Goal: Task Accomplishment & Management: Manage account settings

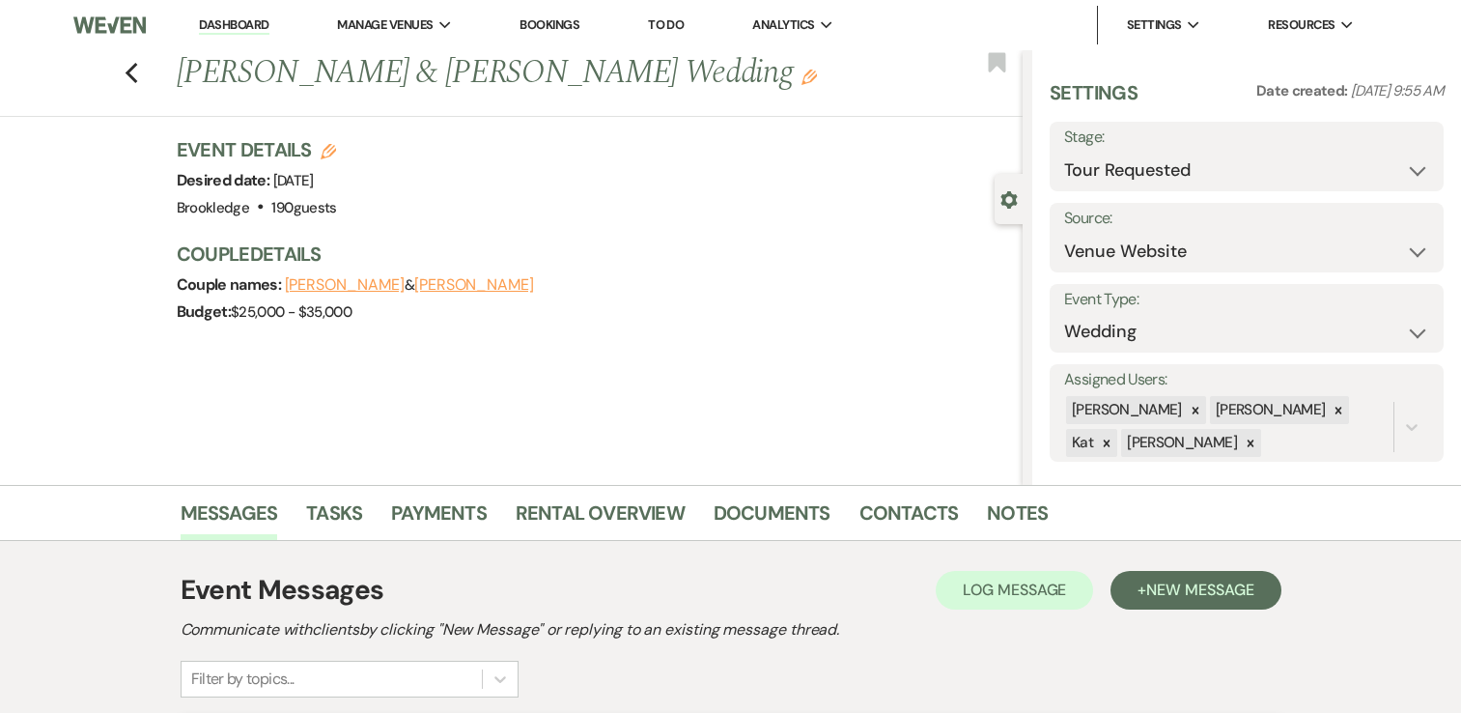
select select "2"
select select "5"
click at [242, 23] on link "Dashboard" at bounding box center [234, 25] width 70 height 18
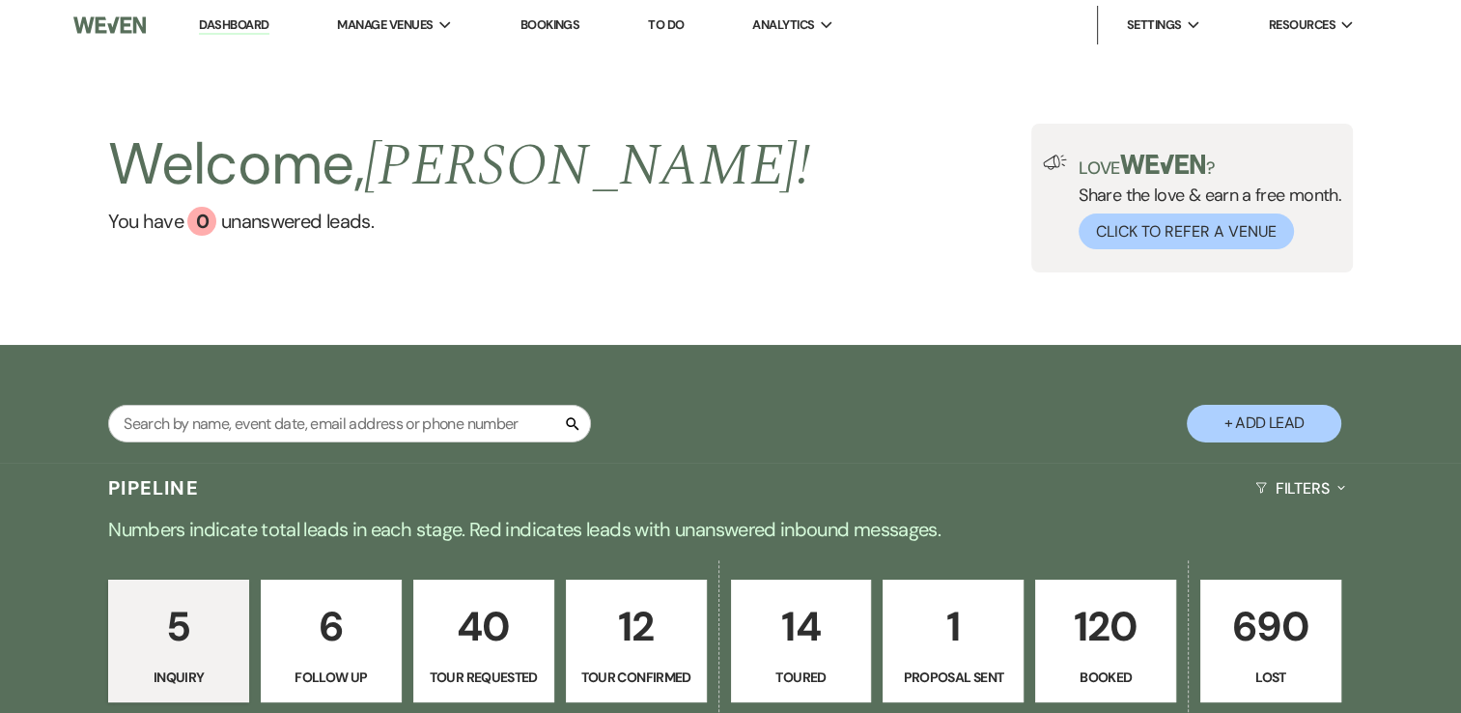
click at [1089, 614] on p "120" at bounding box center [1106, 626] width 116 height 65
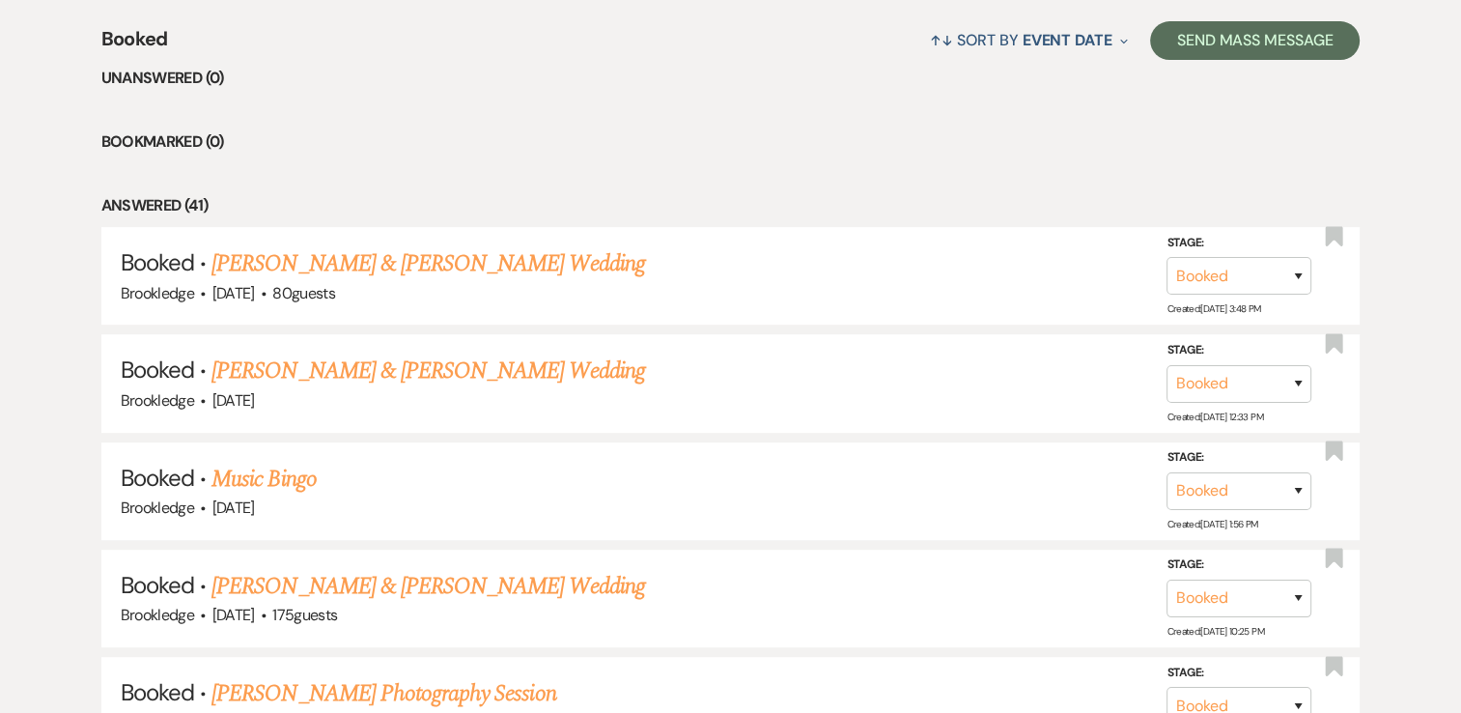
scroll to position [773, 0]
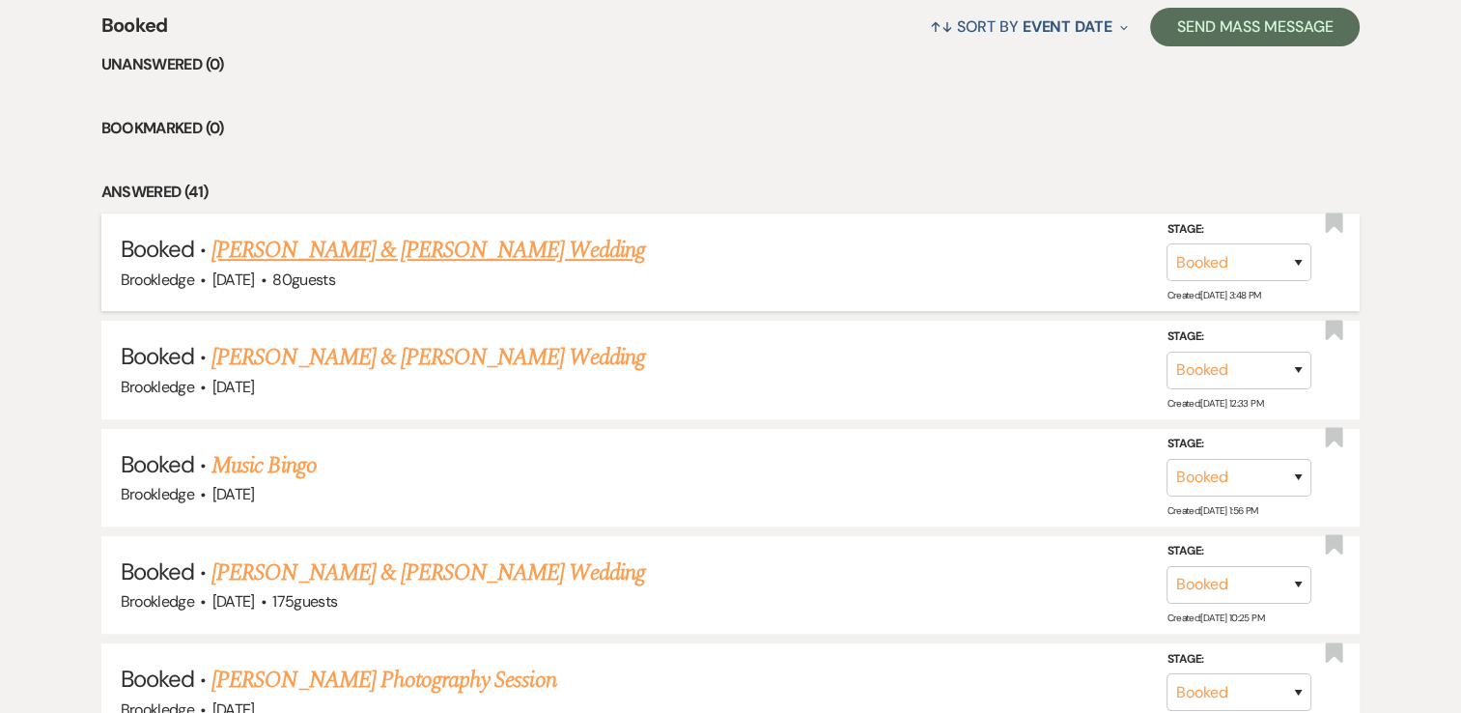
click at [462, 253] on link "[PERSON_NAME] & [PERSON_NAME] Wedding" at bounding box center [428, 250] width 433 height 35
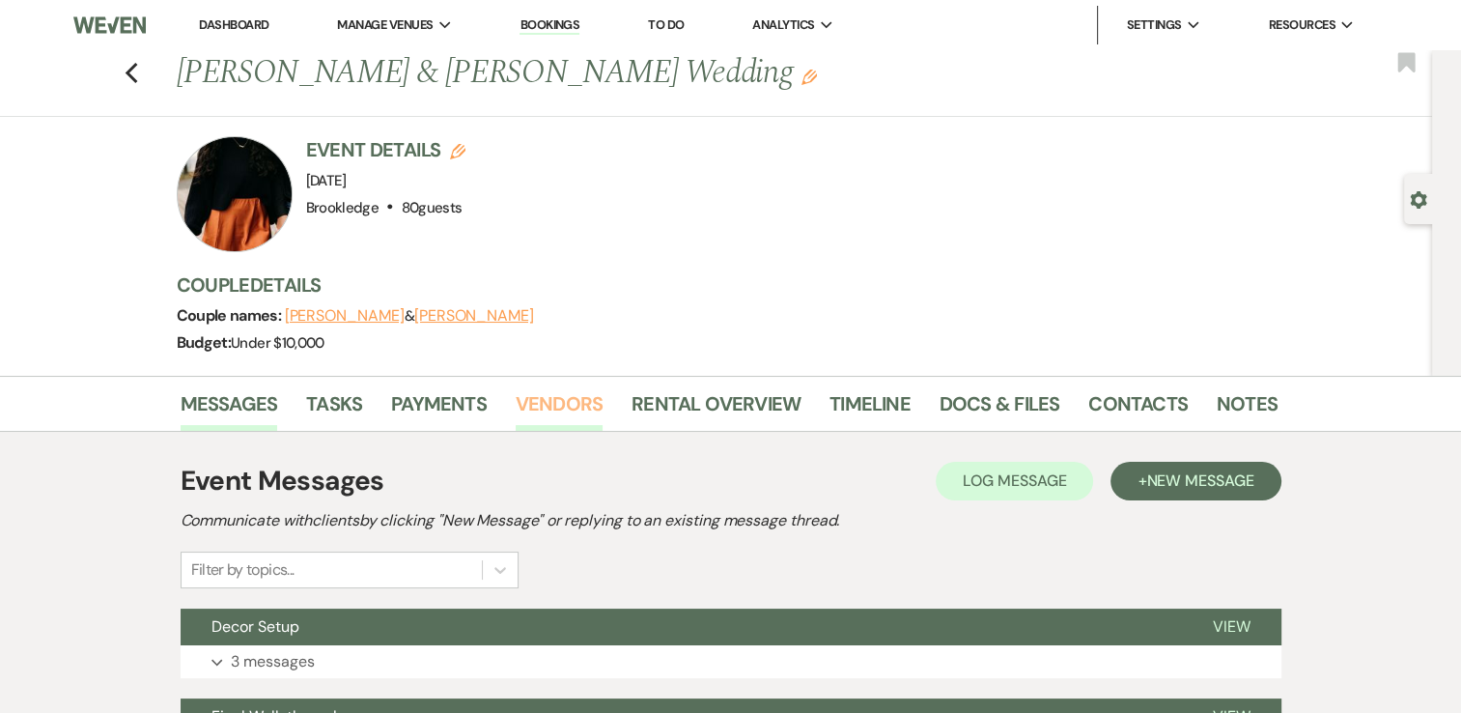
click at [568, 406] on link "Vendors" at bounding box center [559, 409] width 87 height 43
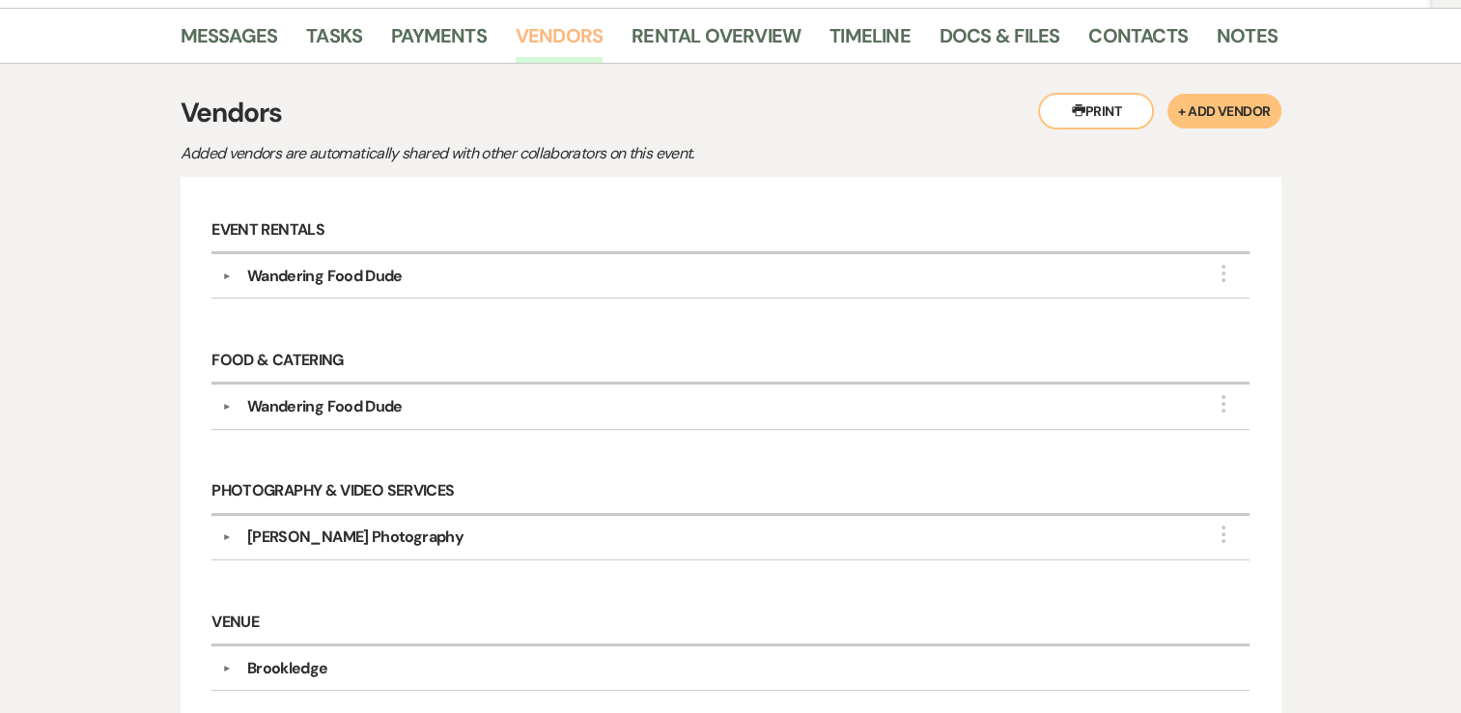
scroll to position [568, 0]
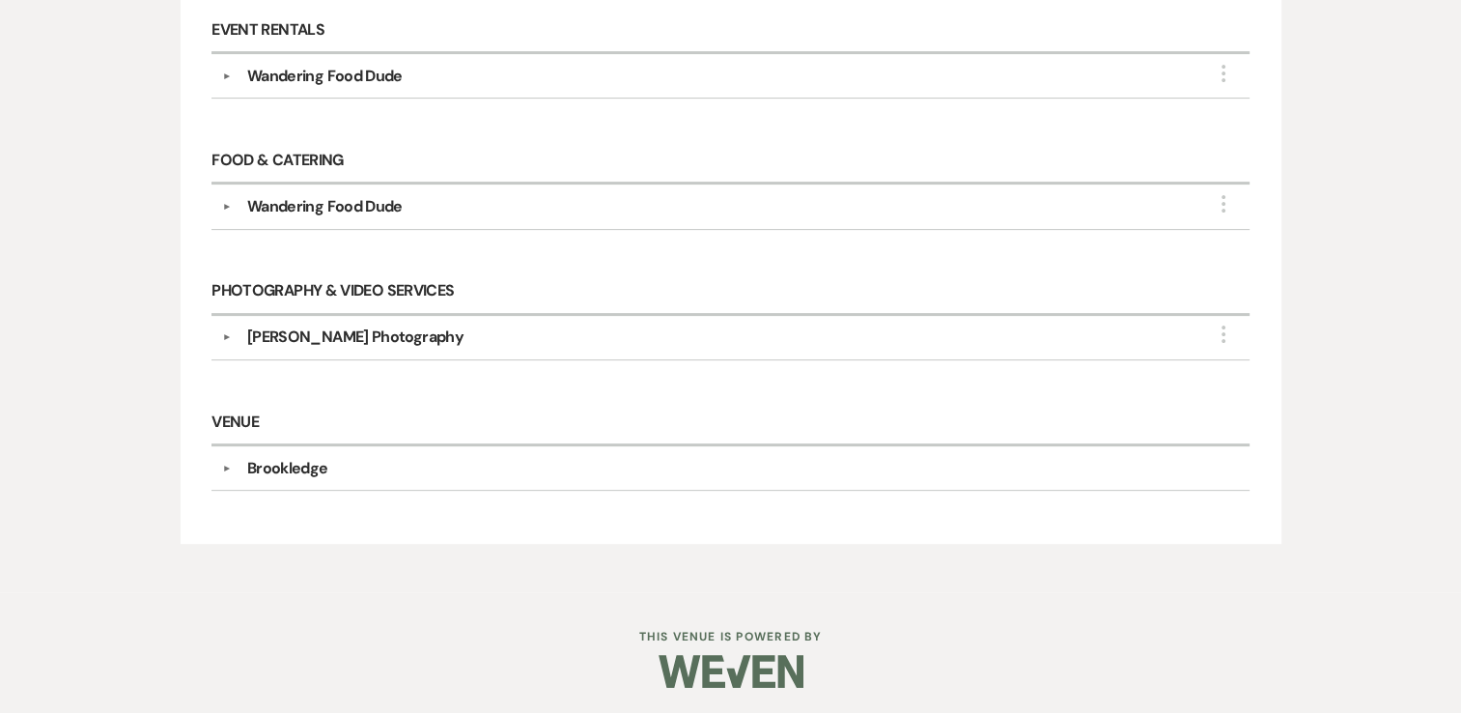
click at [364, 338] on div "[PERSON_NAME] Photography" at bounding box center [355, 337] width 216 height 23
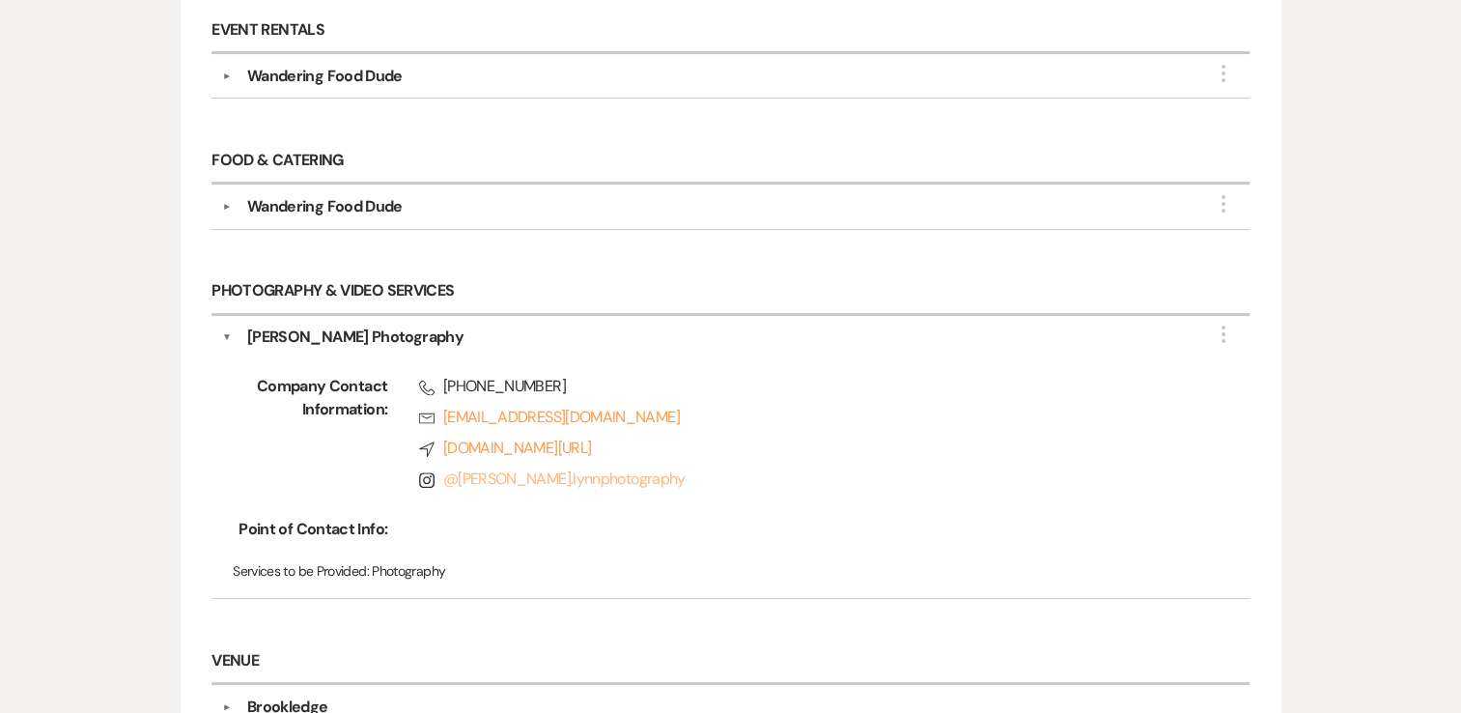
click at [525, 477] on link "@ [PERSON_NAME].lynnphotography" at bounding box center [564, 478] width 242 height 20
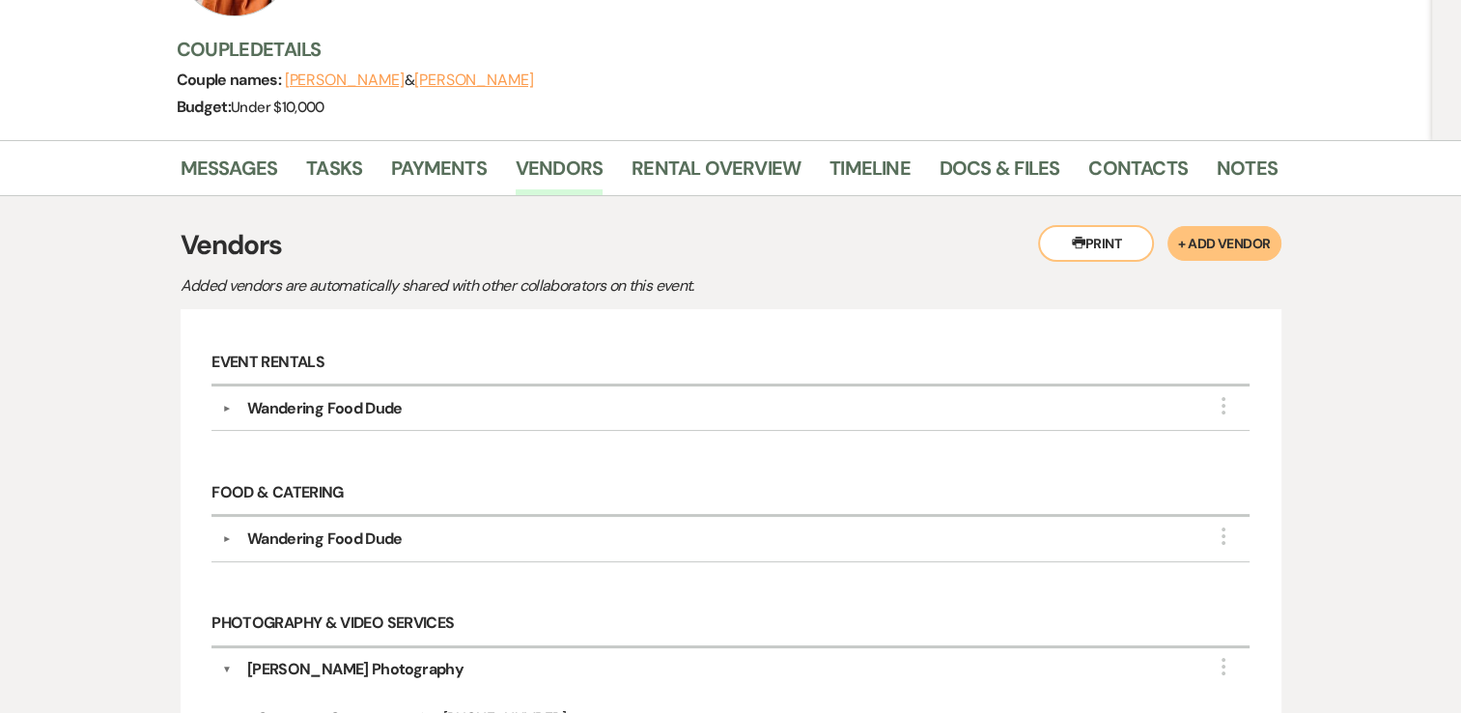
scroll to position [0, 0]
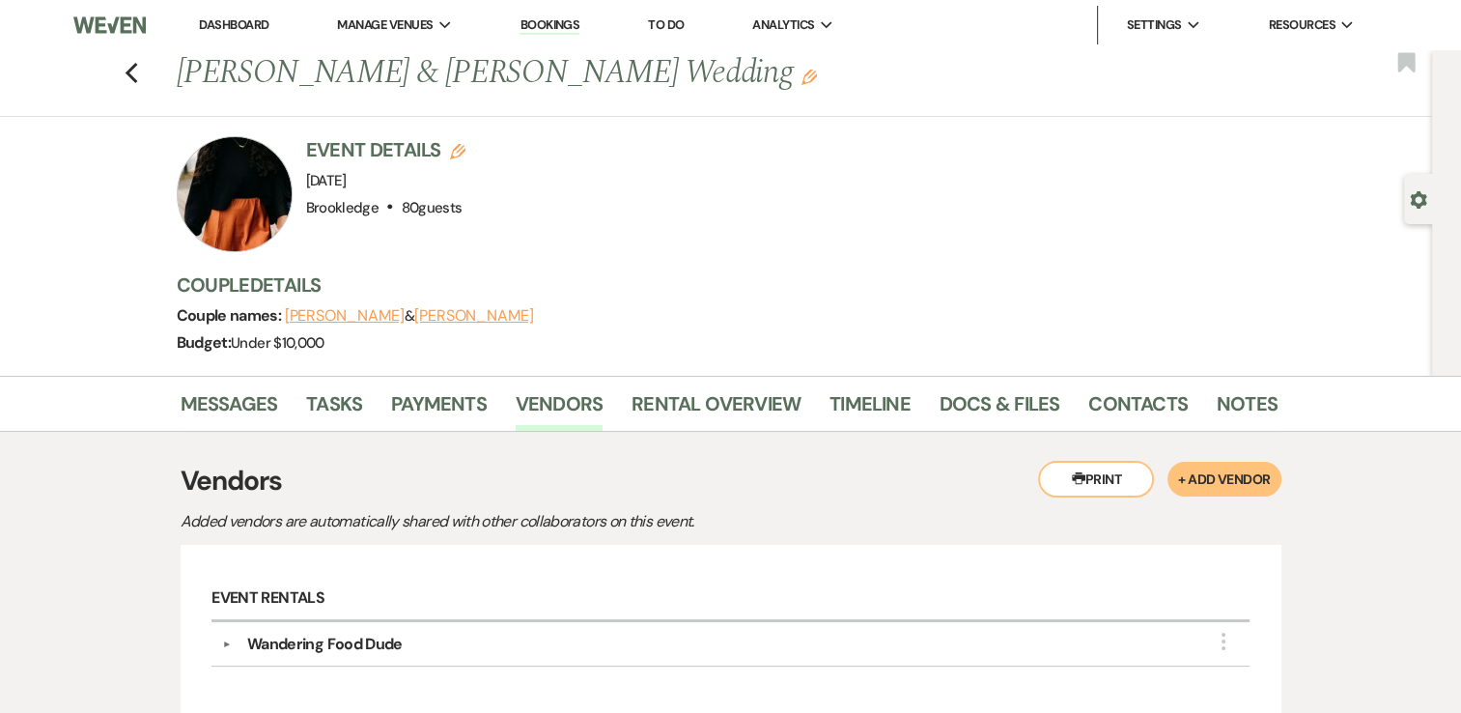
click at [238, 19] on link "Dashboard" at bounding box center [234, 24] width 70 height 16
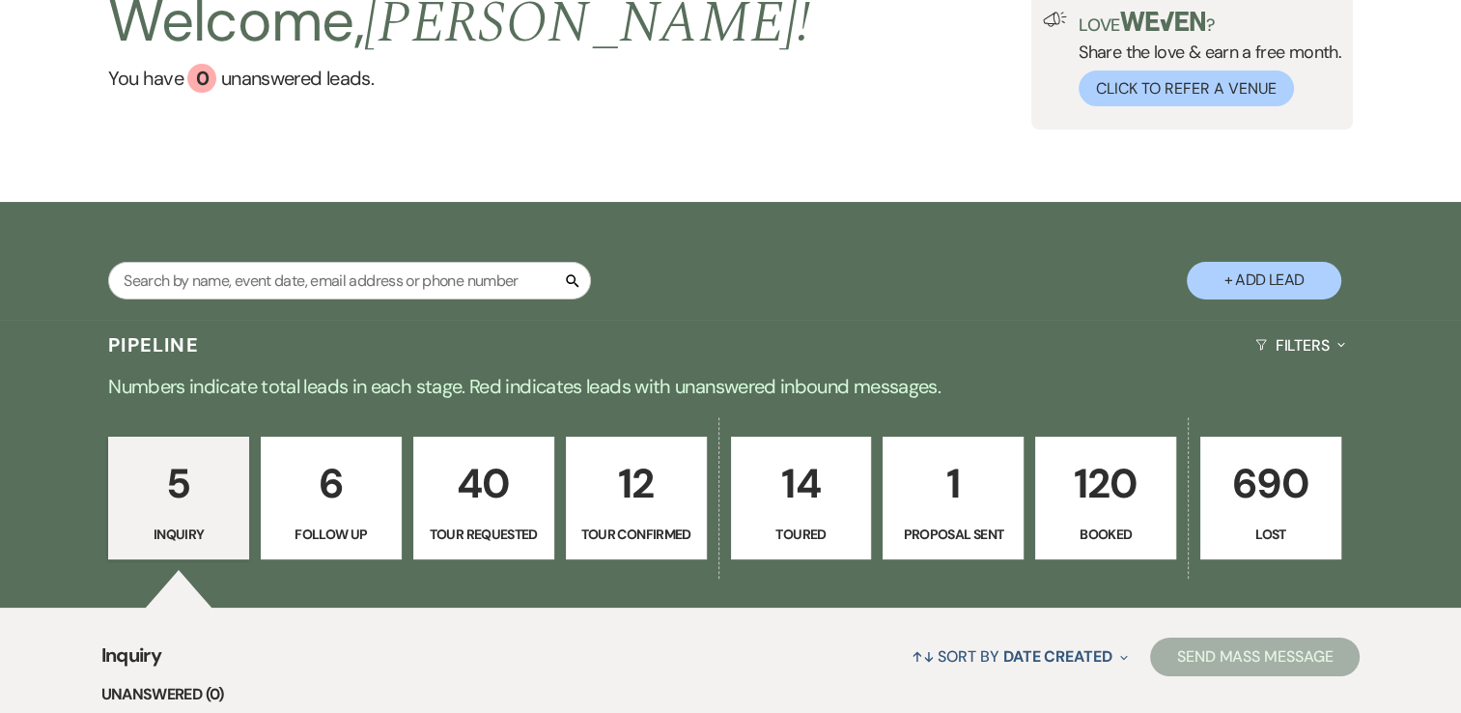
scroll to position [193, 0]
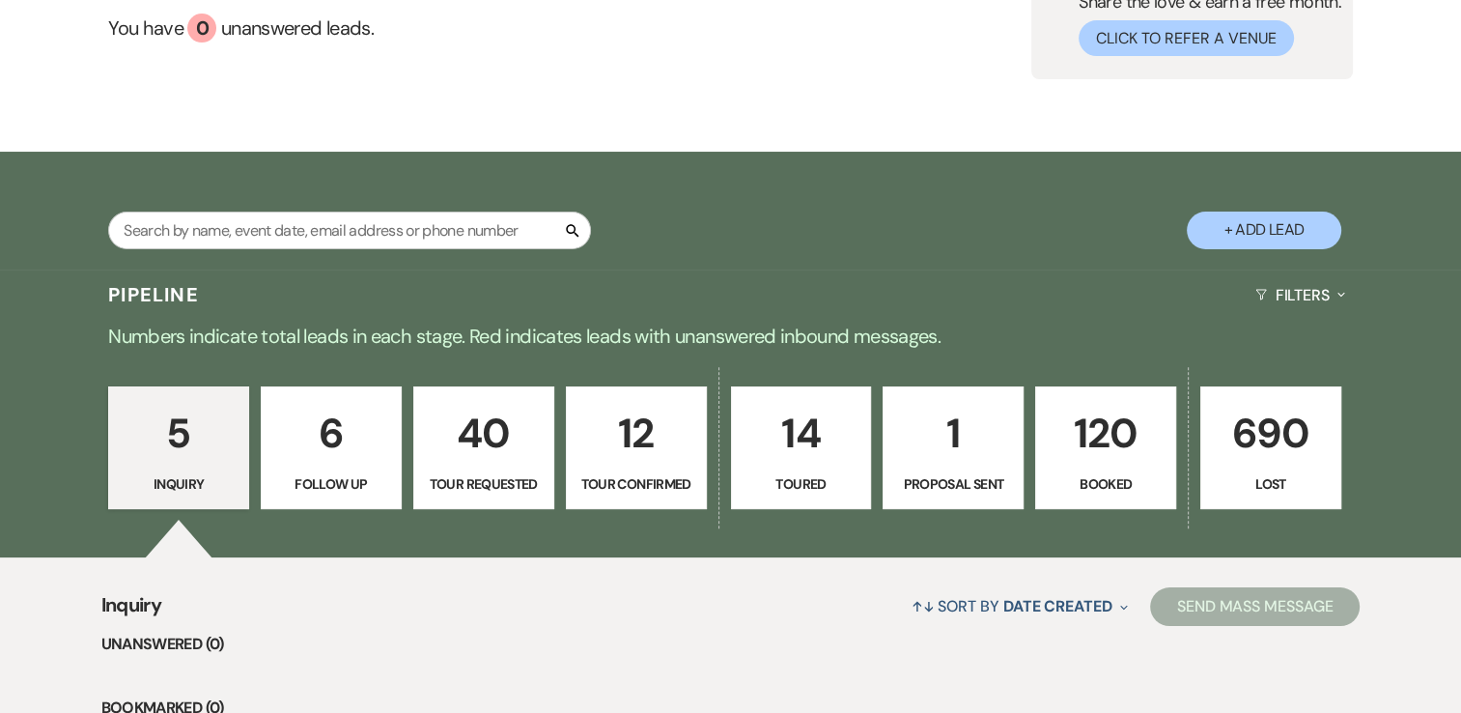
click at [448, 439] on p "40" at bounding box center [484, 433] width 116 height 65
select select "2"
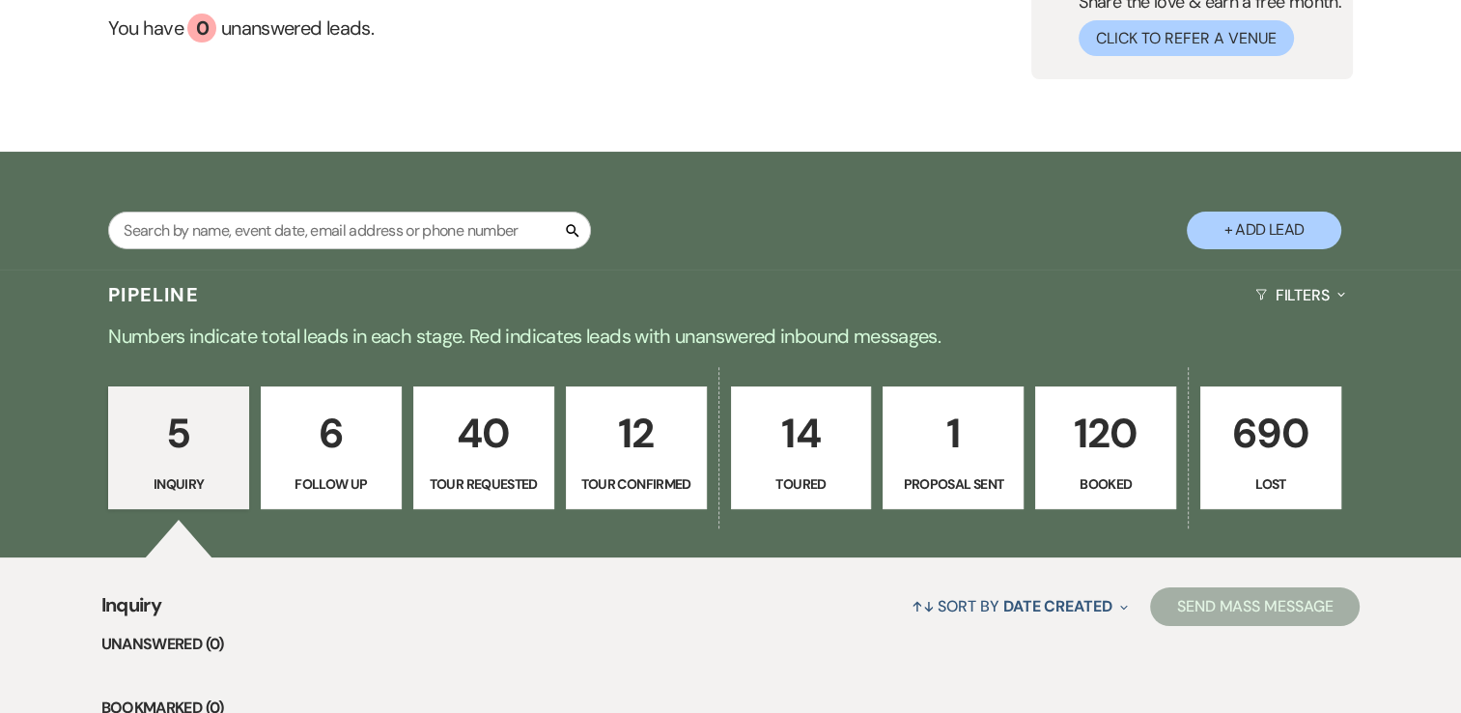
select select "2"
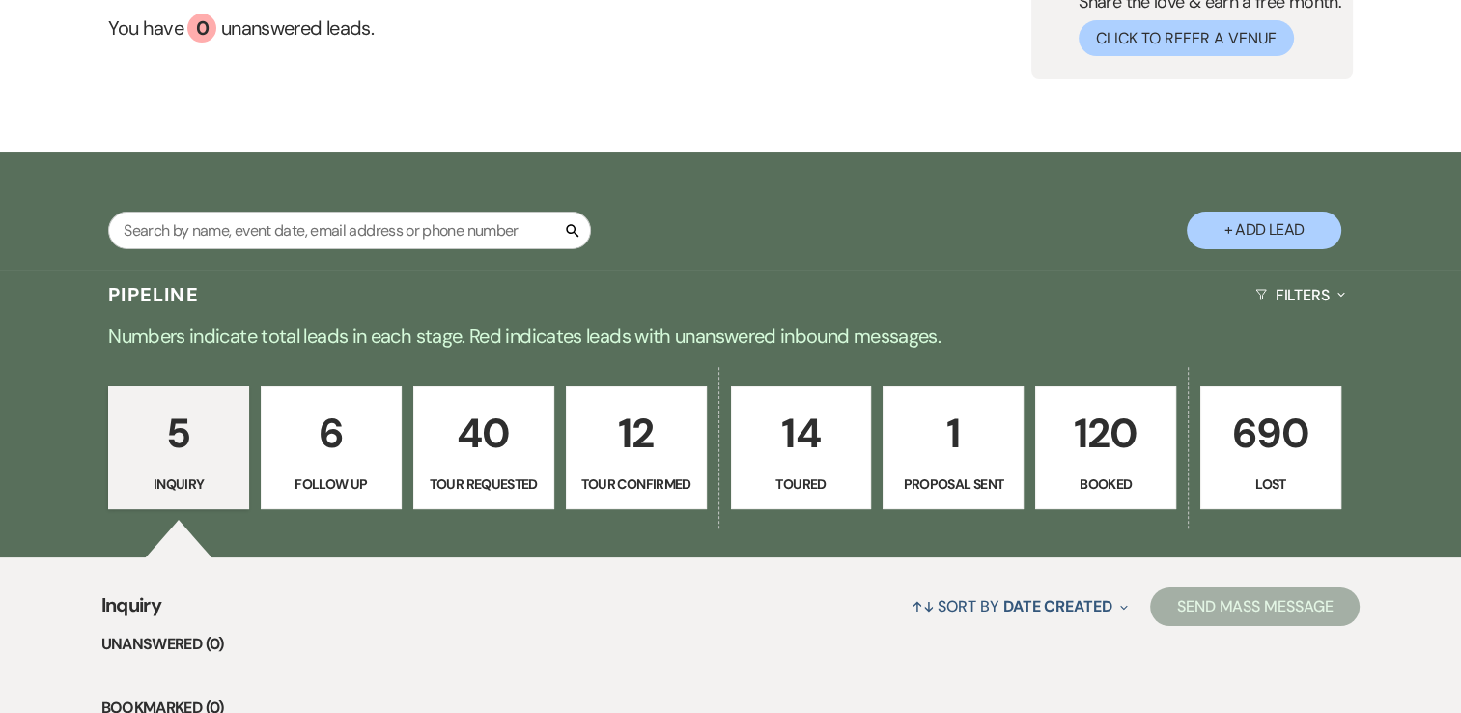
select select "2"
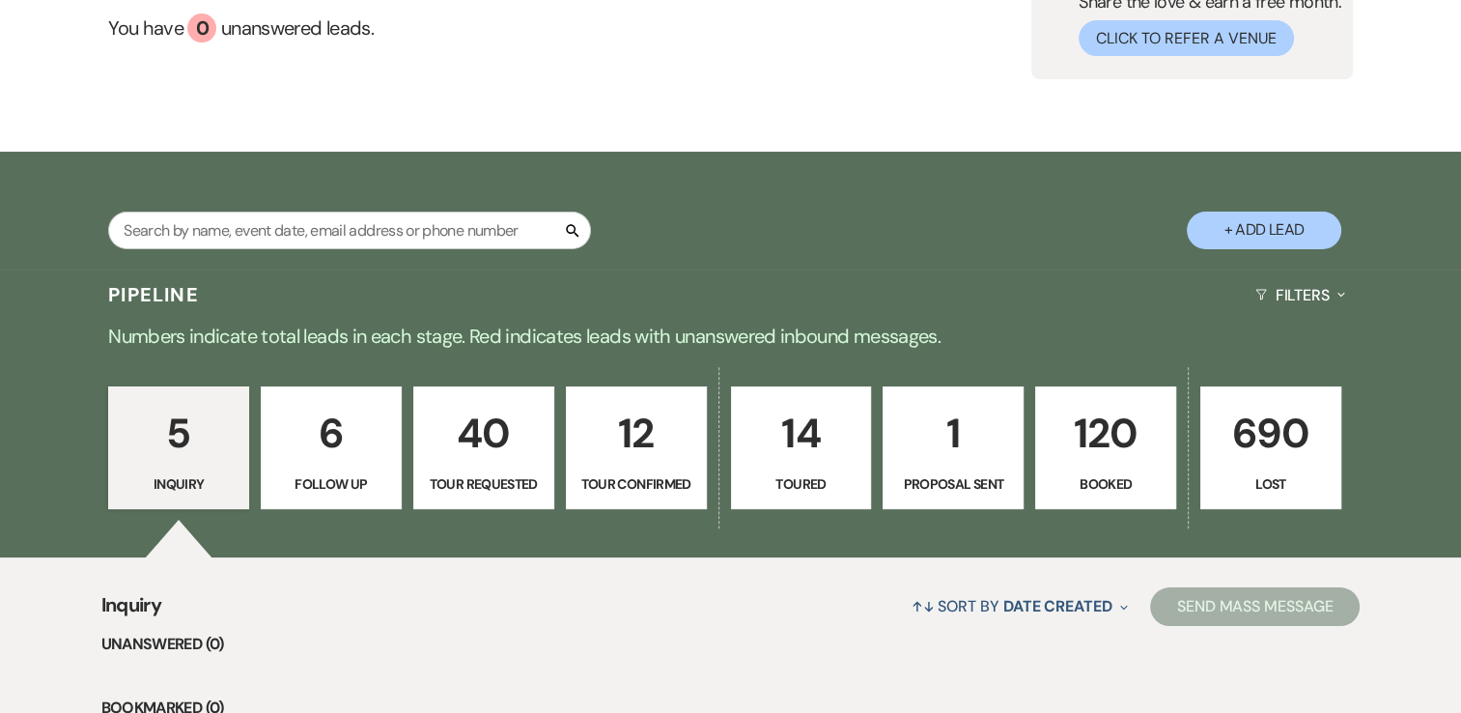
select select "2"
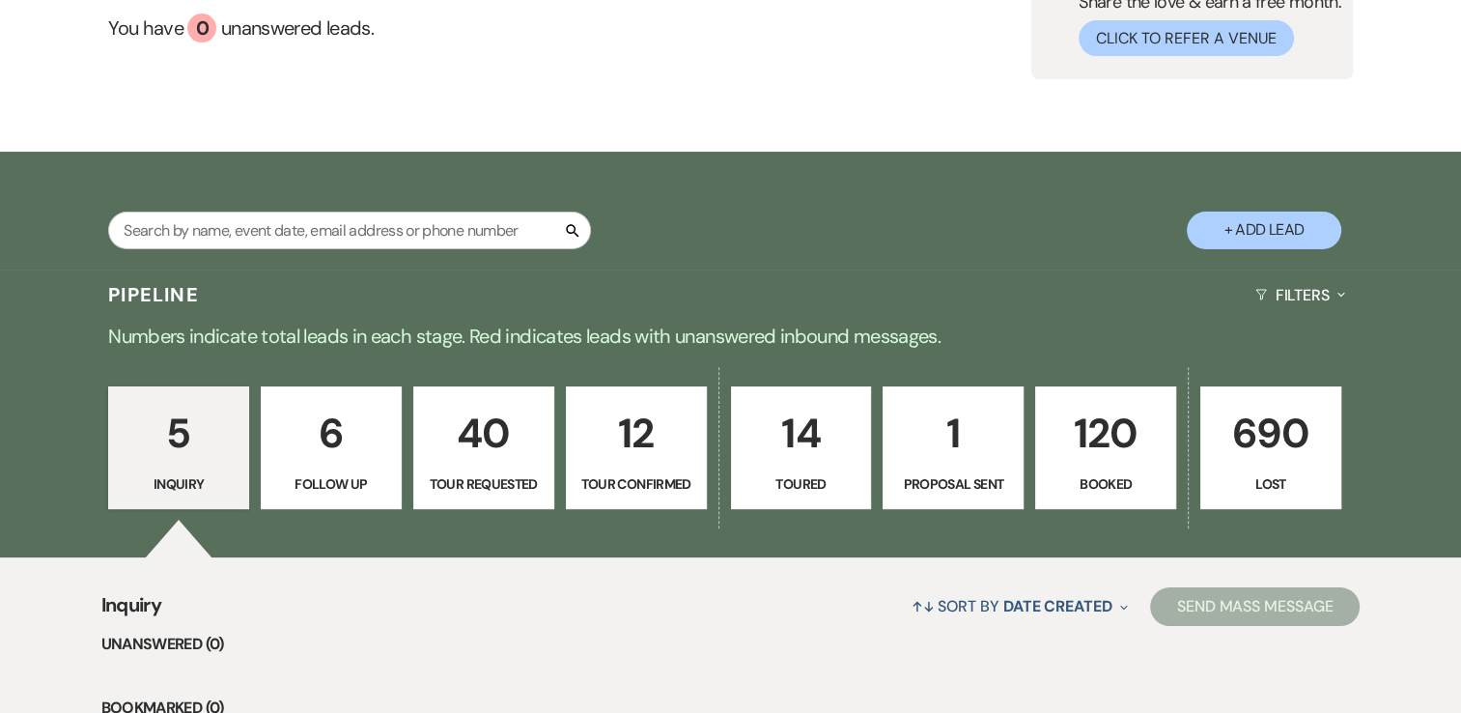
select select "2"
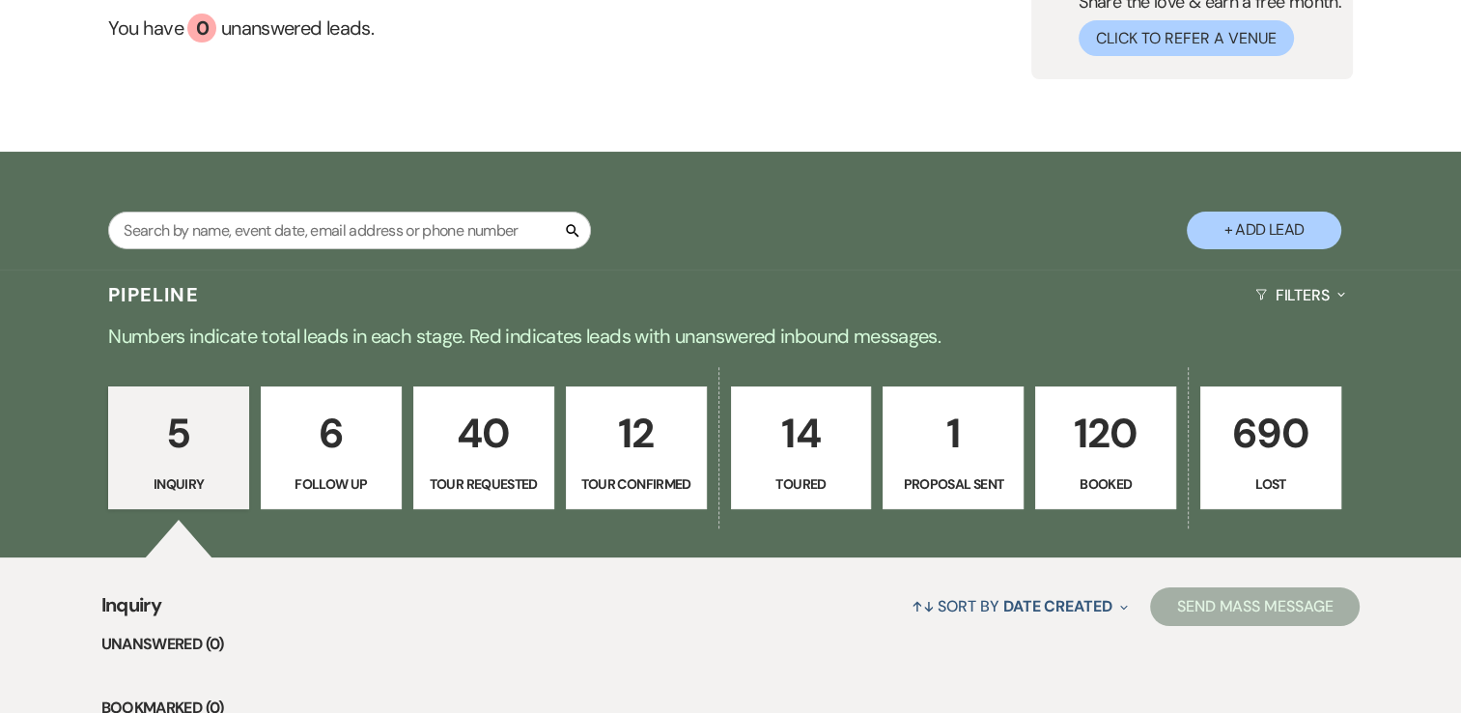
select select "2"
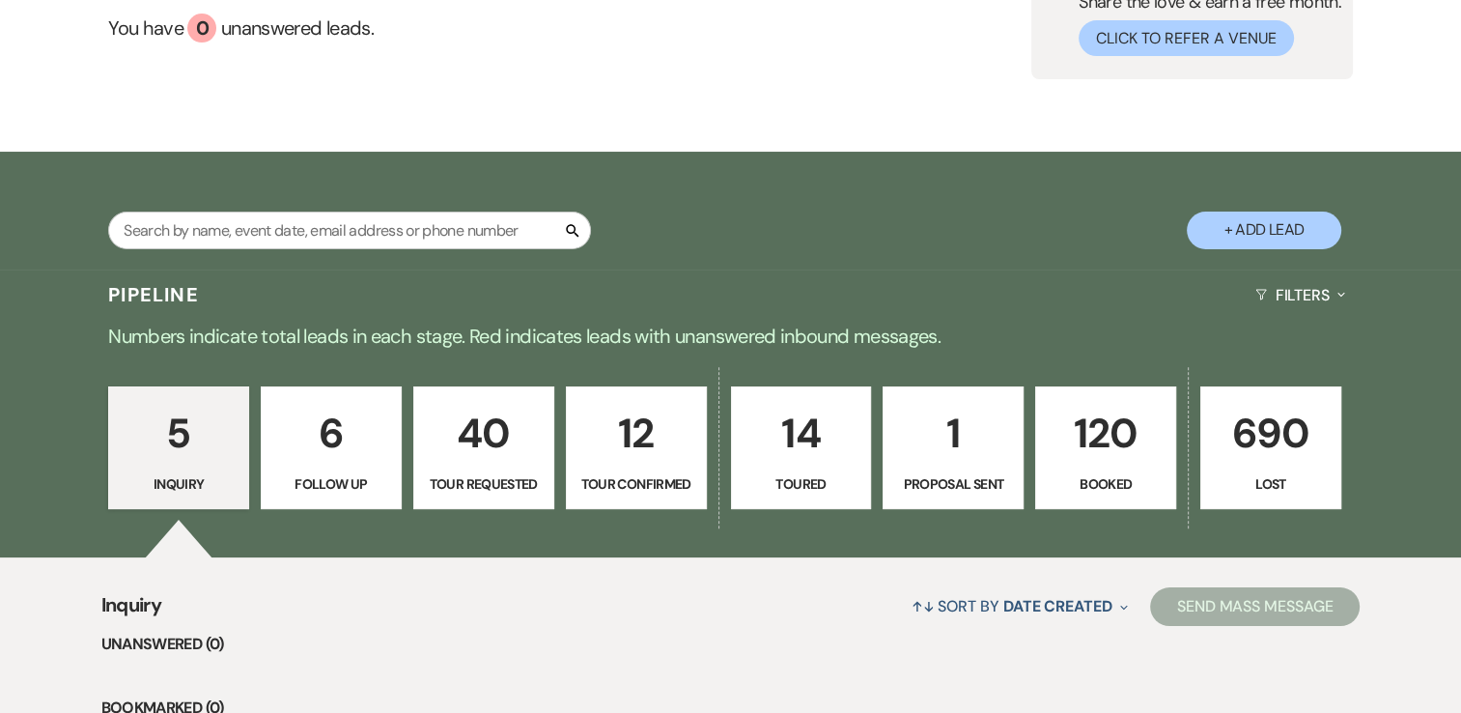
select select "2"
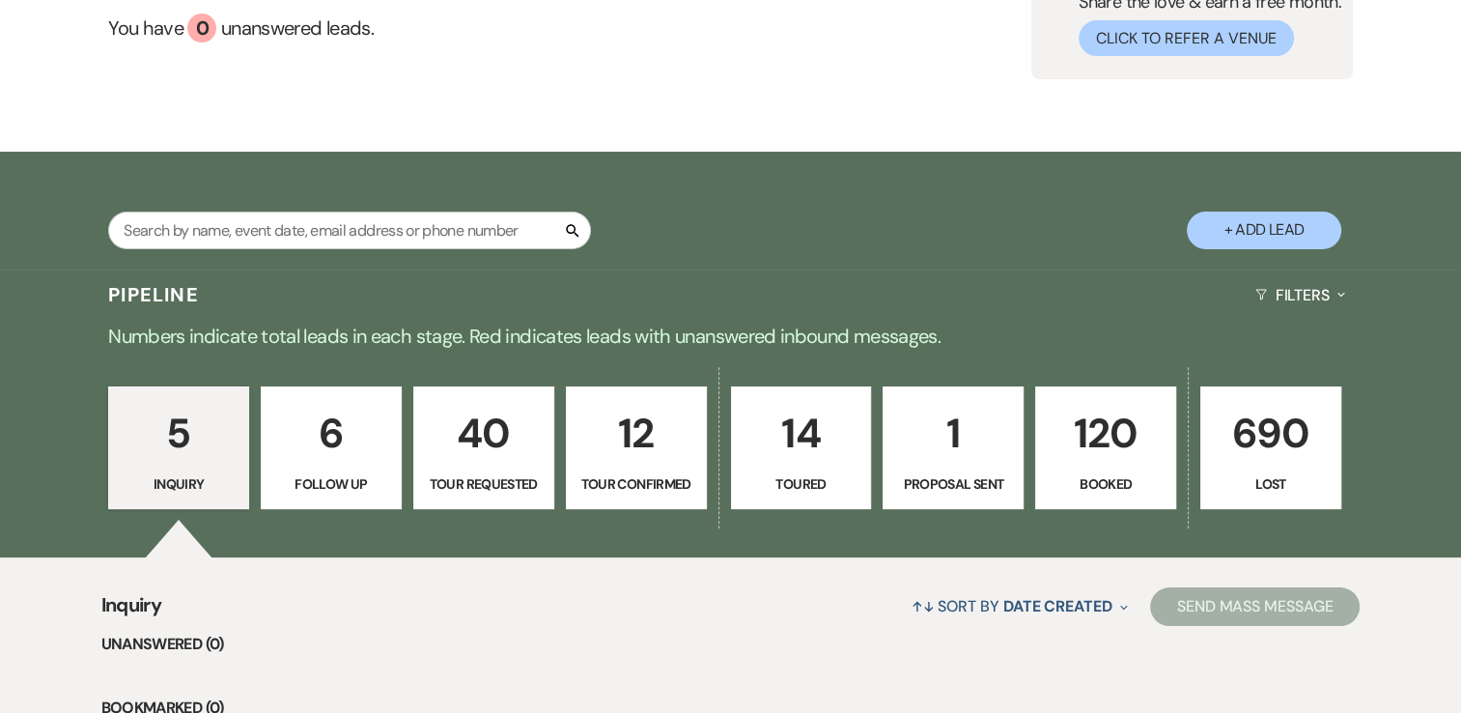
select select "2"
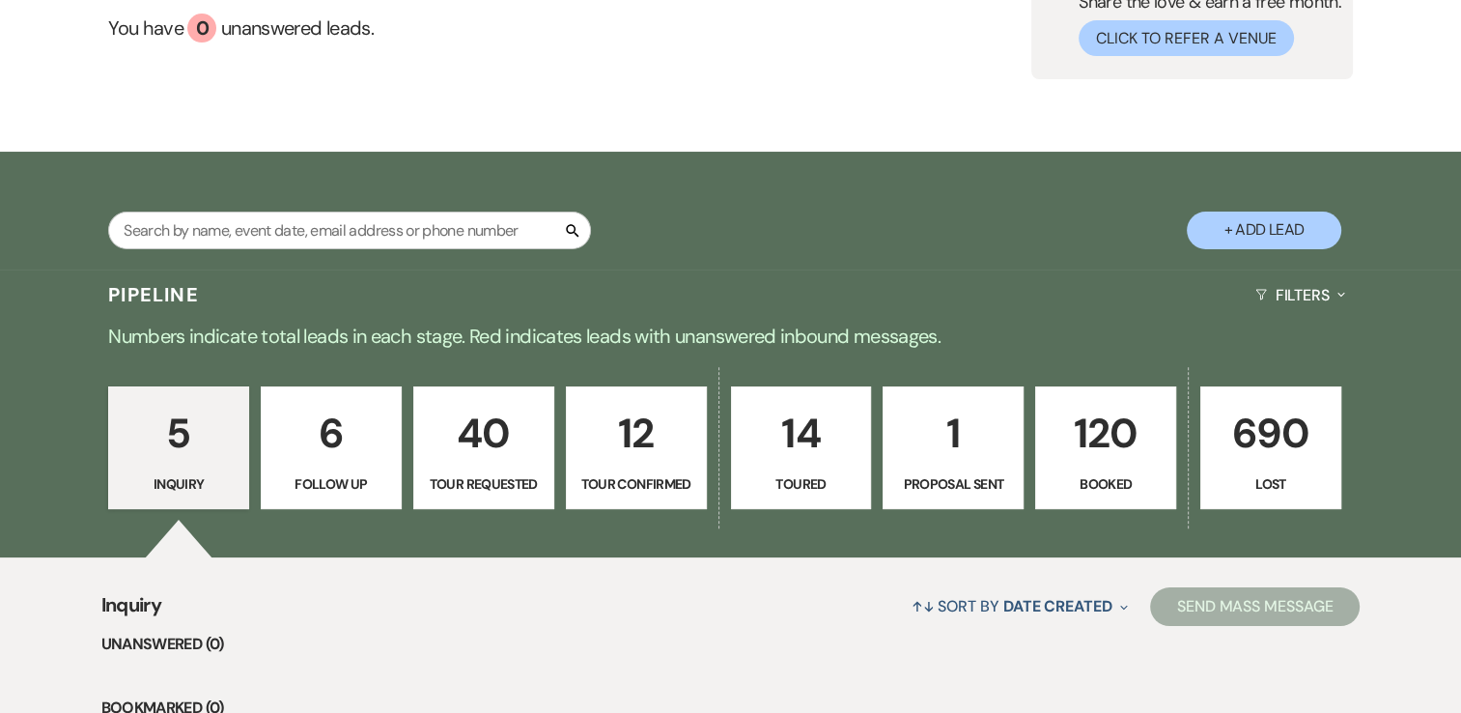
select select "2"
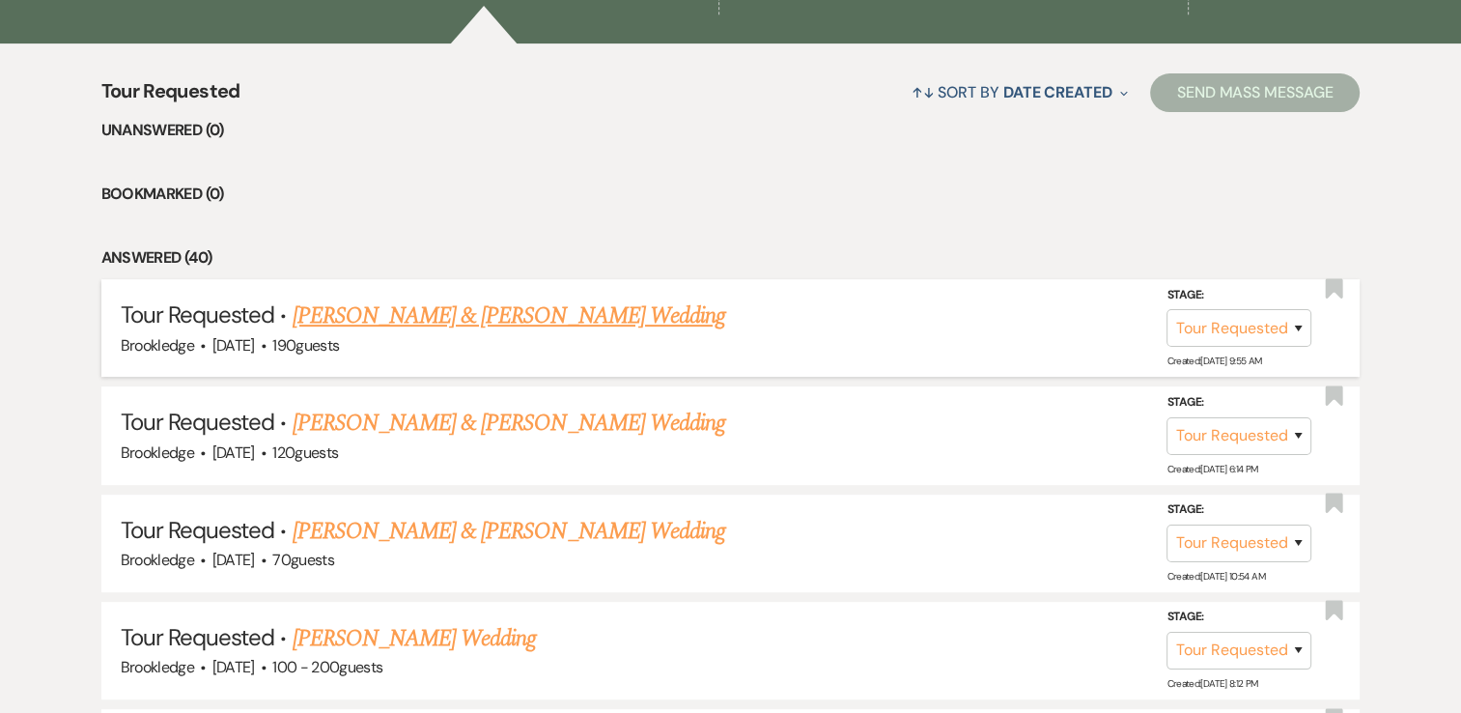
scroll to position [773, 0]
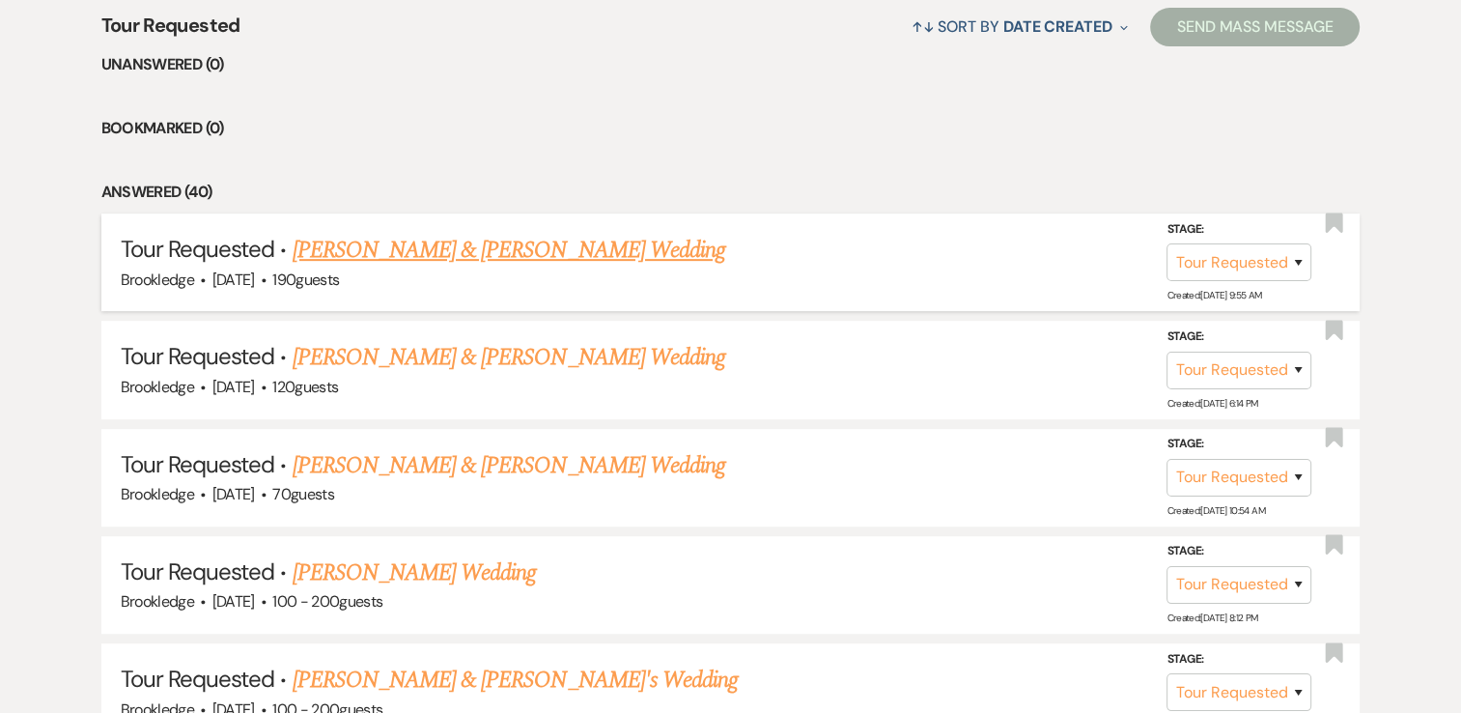
click at [498, 248] on link "[PERSON_NAME] & [PERSON_NAME] Wedding" at bounding box center [509, 250] width 433 height 35
select select "2"
select select "5"
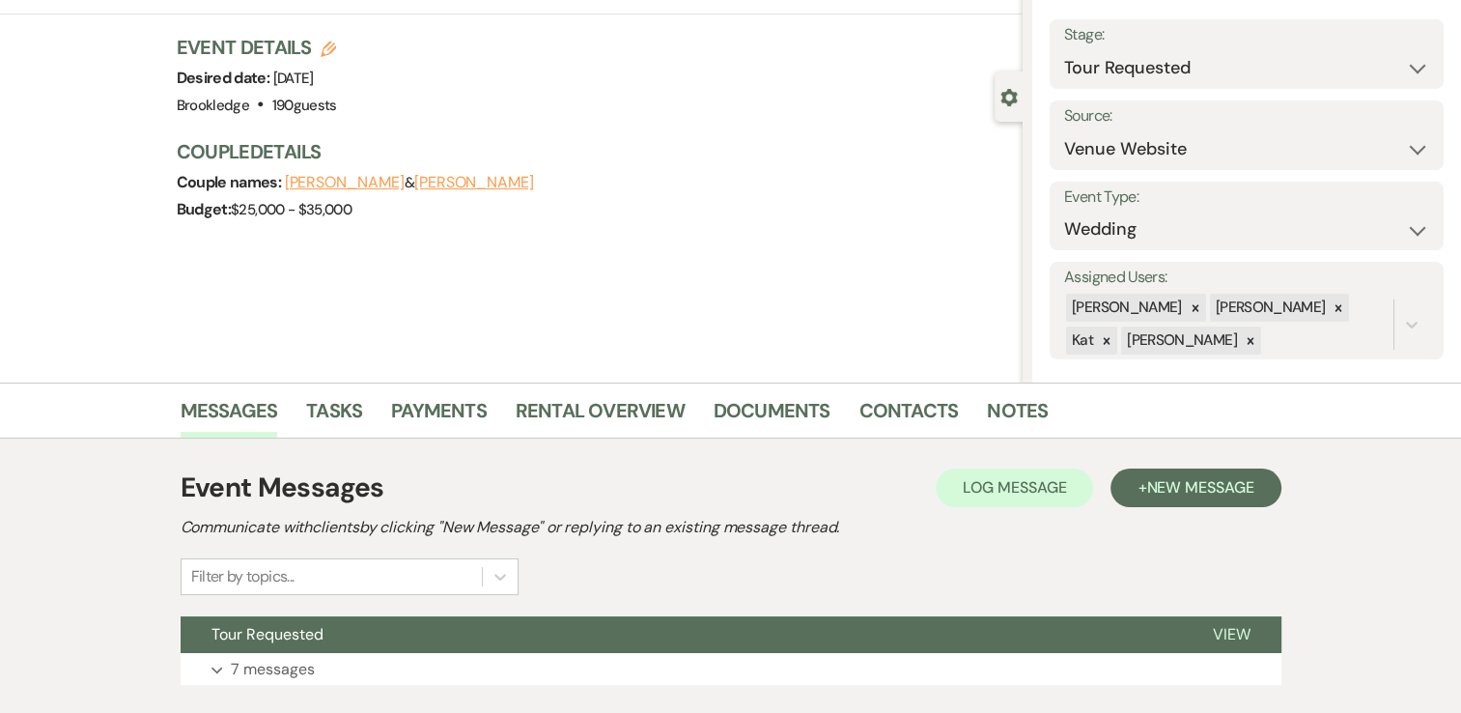
scroll to position [227, 0]
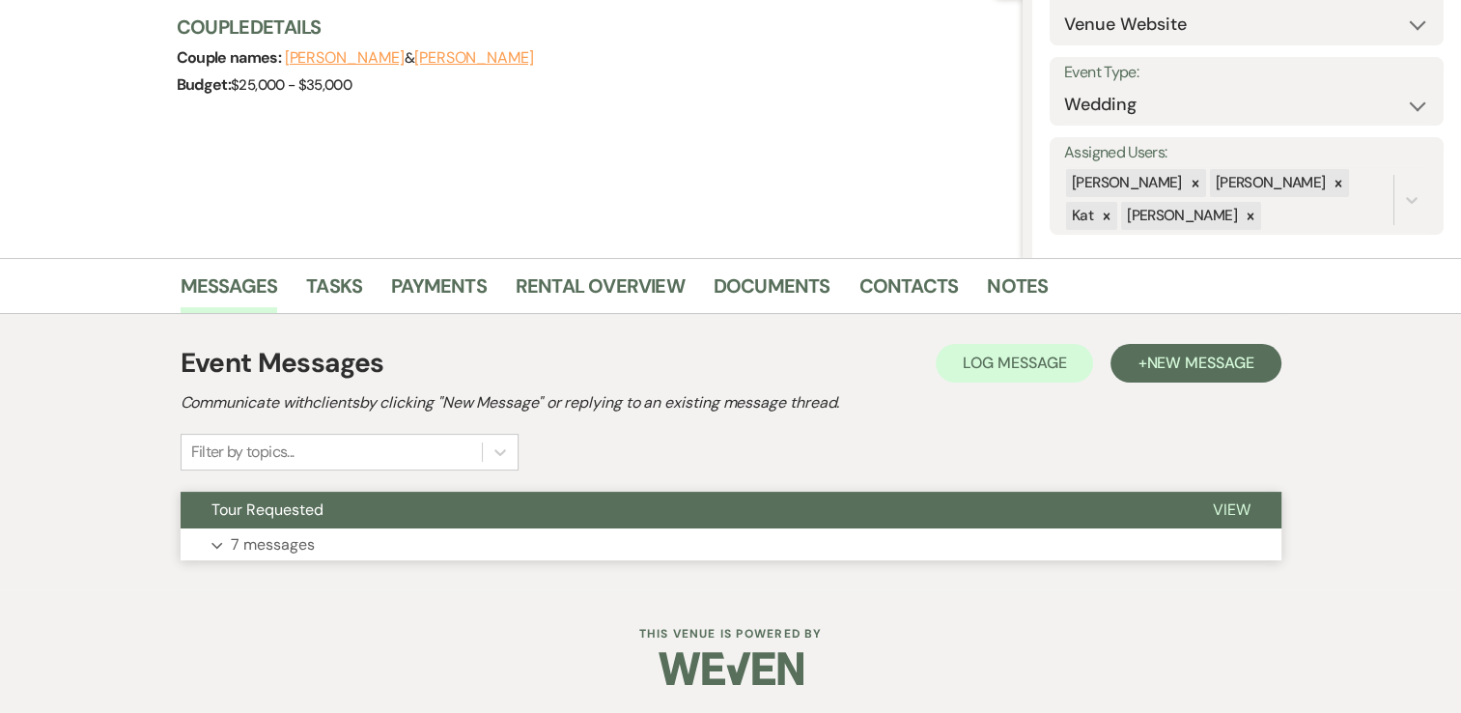
click at [269, 546] on p "7 messages" at bounding box center [273, 544] width 84 height 25
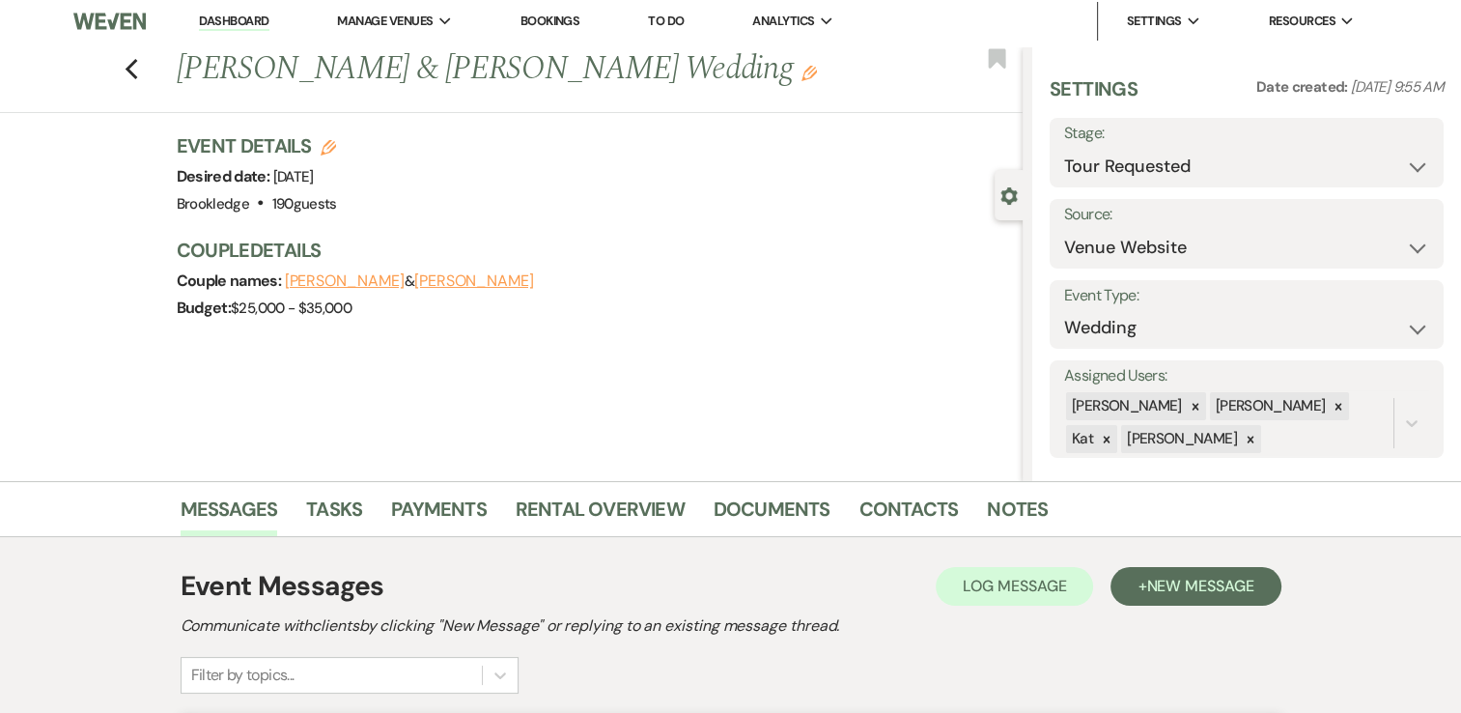
scroll to position [0, 0]
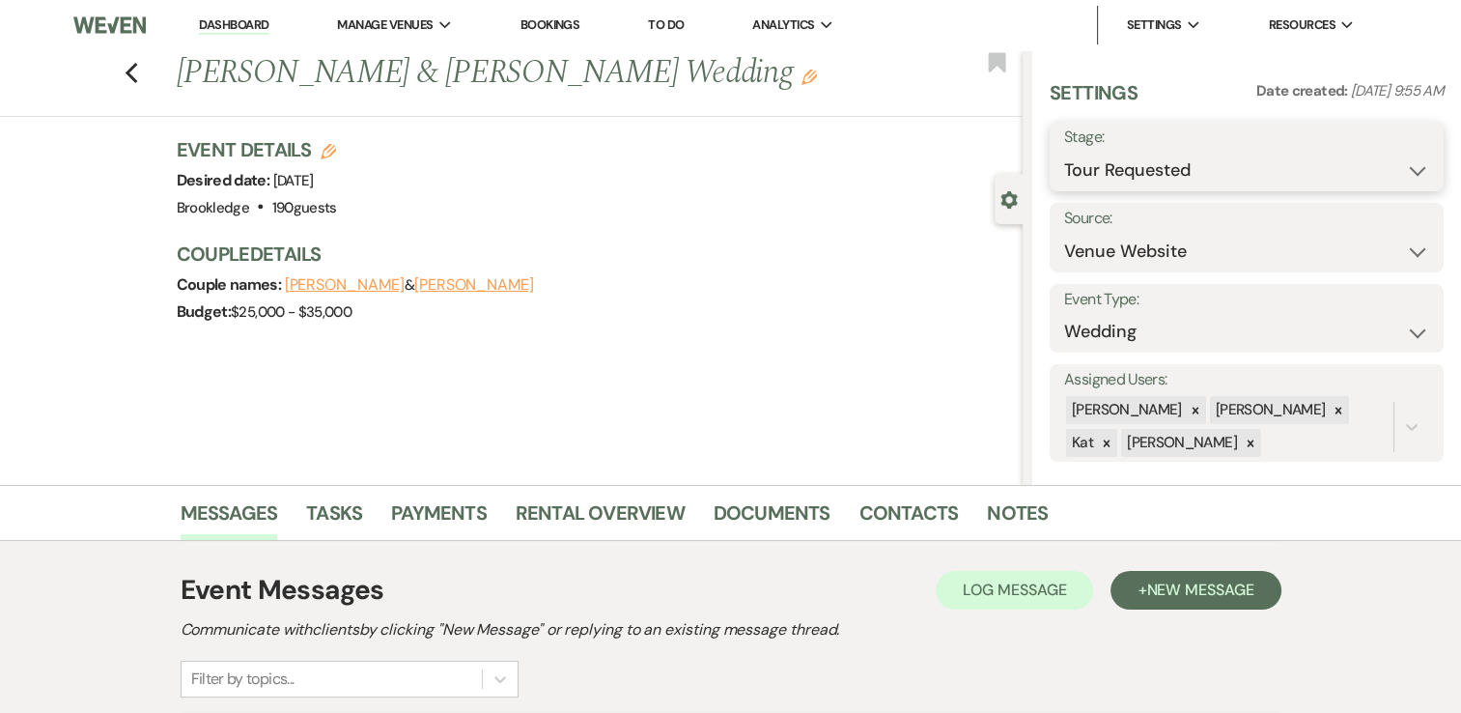
click at [1404, 170] on select "Inquiry Follow Up Tour Requested Tour Confirmed Toured Proposal Sent Booked Lost" at bounding box center [1246, 171] width 365 height 38
select select "4"
click at [1064, 152] on select "Inquiry Follow Up Tour Requested Tour Confirmed Toured Proposal Sent Booked Lost" at bounding box center [1246, 171] width 365 height 38
click at [1396, 155] on button "Save" at bounding box center [1403, 156] width 81 height 39
